Goal: Information Seeking & Learning: Understand process/instructions

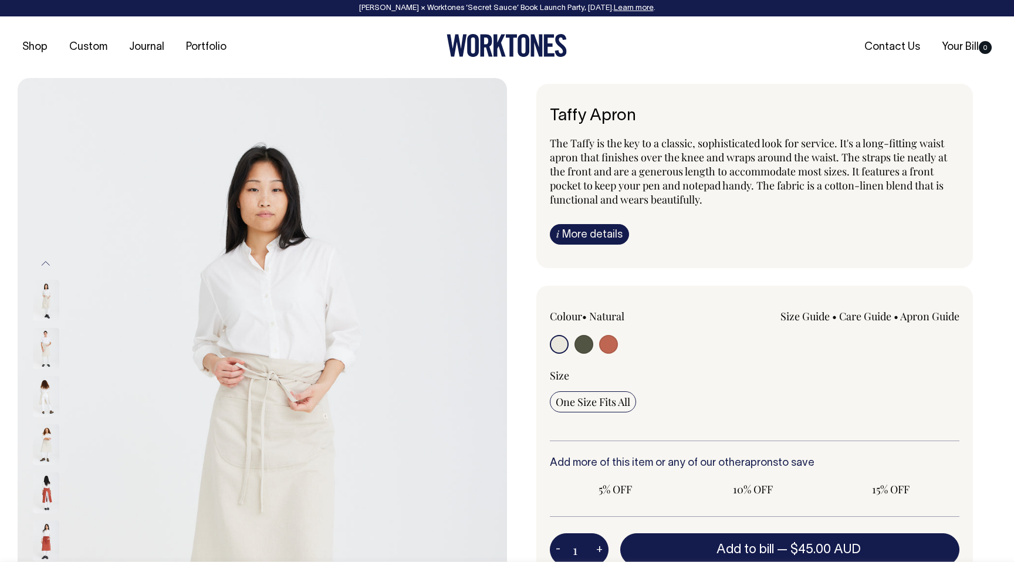
radio input "true"
select select "Rust"
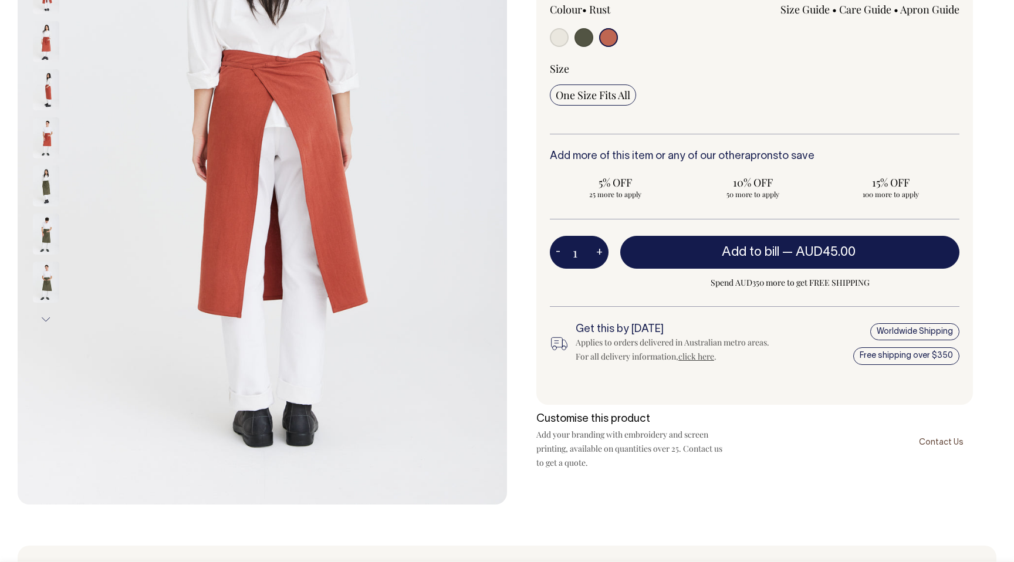
scroll to position [307, 0]
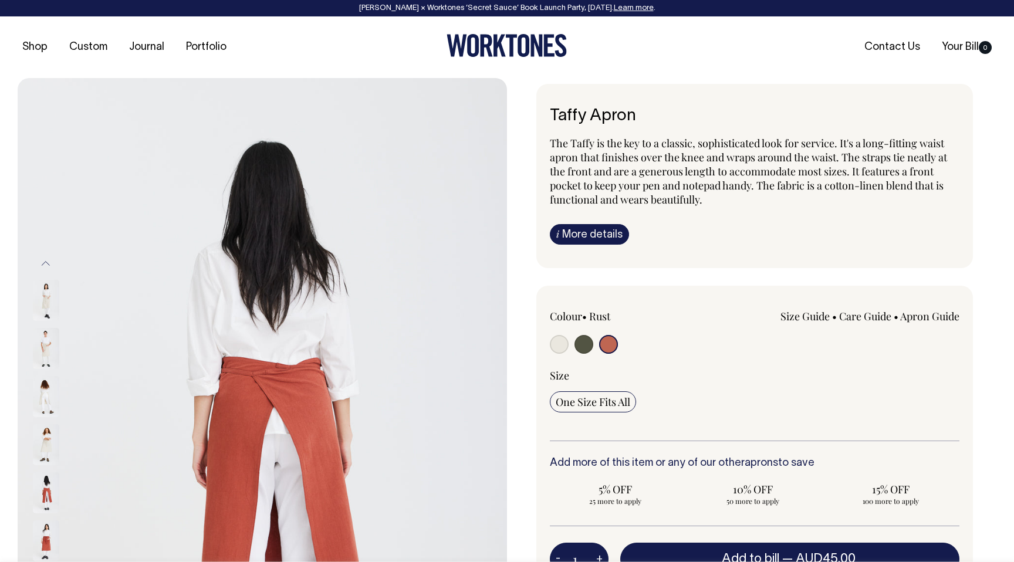
select select "Rust"
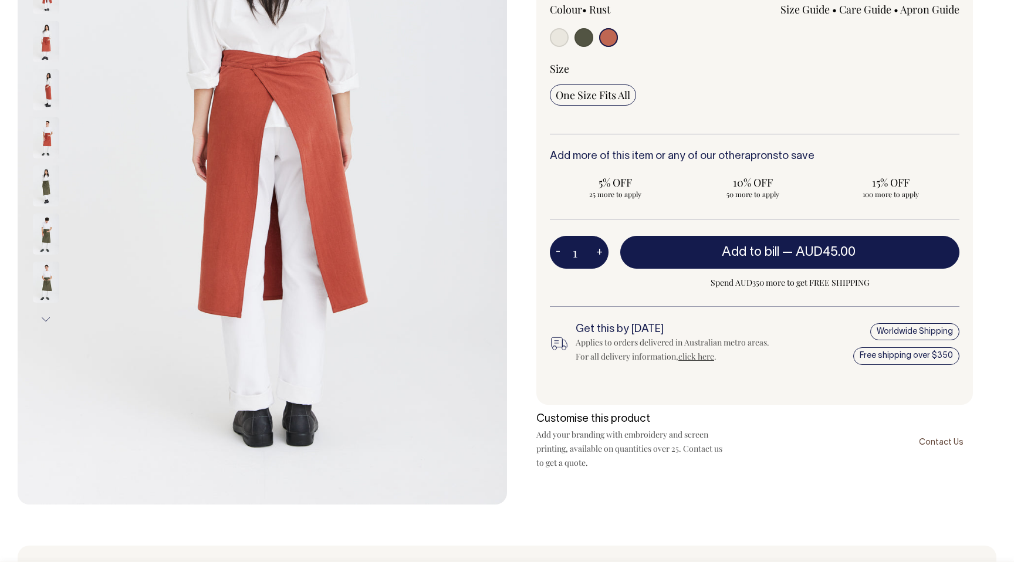
click at [936, 330] on div "Worldwide Shipping Free shipping over $350" at bounding box center [888, 344] width 143 height 42
click at [704, 358] on link "click here" at bounding box center [697, 356] width 36 height 11
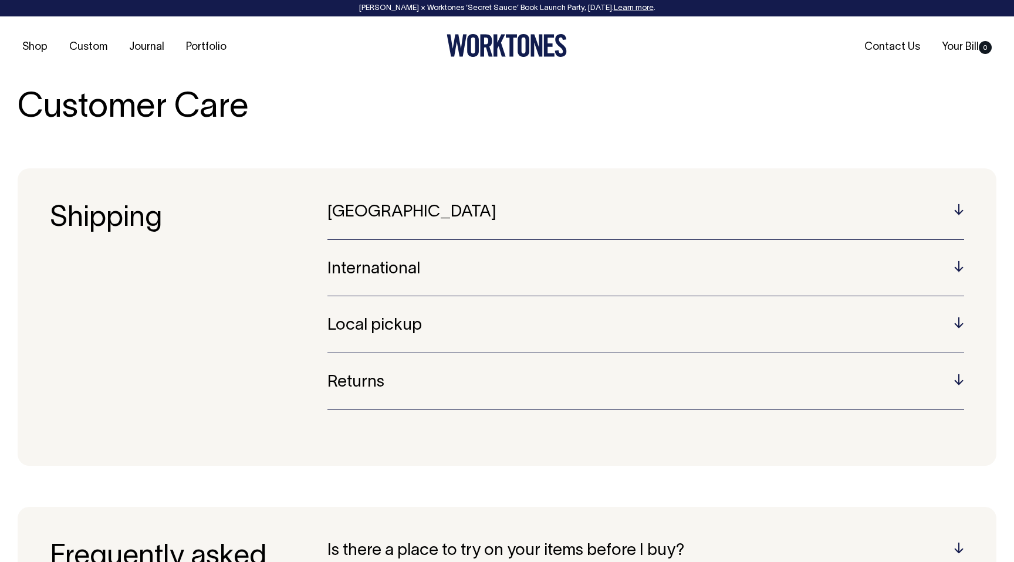
click at [733, 222] on div "Australia Australian orders are sent using Australia Post or Star Track dependi…" at bounding box center [646, 222] width 637 height 36
click at [731, 231] on div "Australia Australian orders are sent using Australia Post or Star Track dependi…" at bounding box center [646, 222] width 637 height 36
click at [963, 208] on h5 "Australia" at bounding box center [646, 213] width 637 height 18
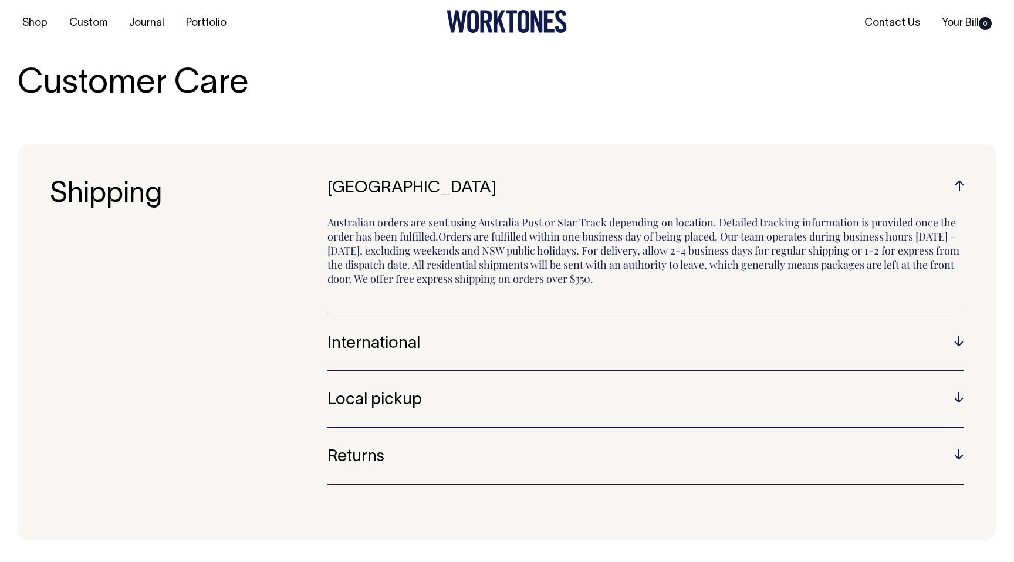
scroll to position [25, 0]
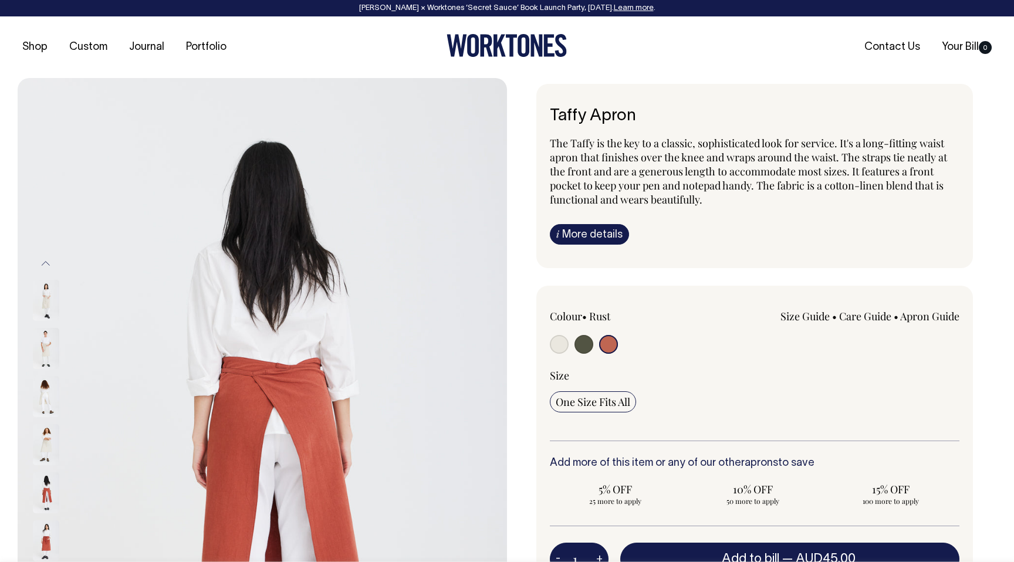
select select "Rust"
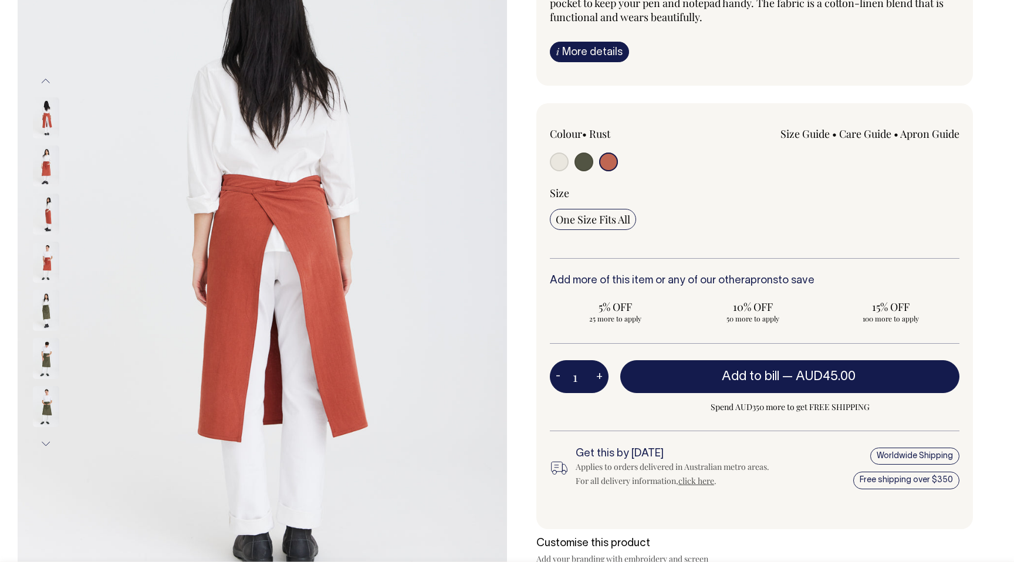
scroll to position [183, 0]
click at [910, 452] on div "Worldwide Shipping Free shipping over $350" at bounding box center [888, 469] width 143 height 42
click at [700, 480] on link "click here" at bounding box center [697, 480] width 36 height 11
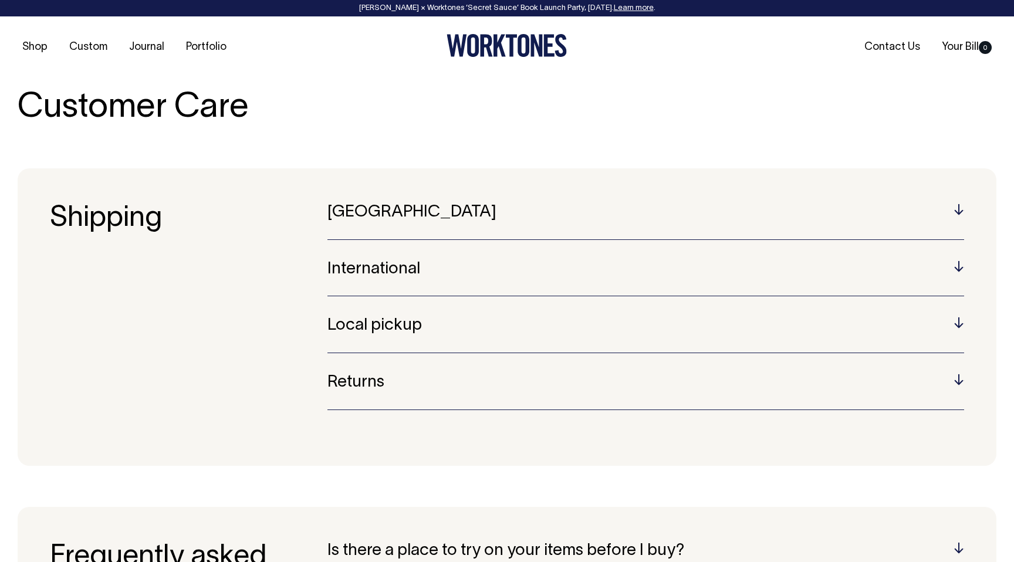
click at [957, 208] on h5 "[GEOGRAPHIC_DATA]" at bounding box center [646, 213] width 637 height 18
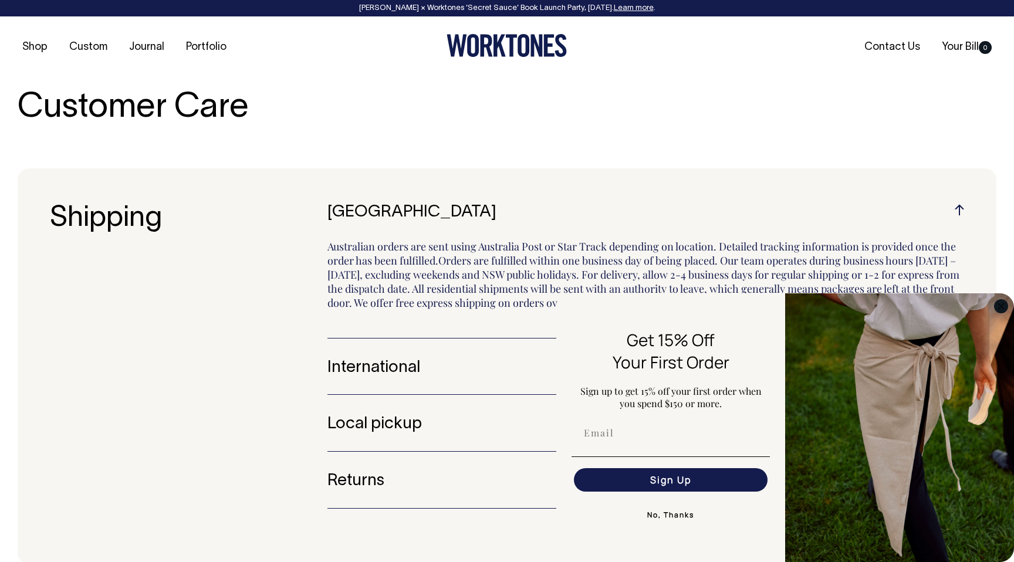
click at [1003, 303] on circle "Close dialog" at bounding box center [1002, 306] width 14 height 14
